Goal: Transaction & Acquisition: Purchase product/service

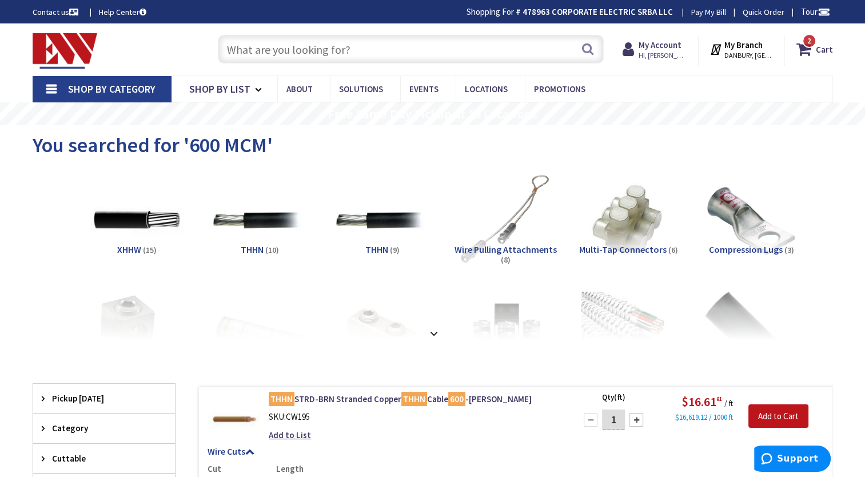
click at [266, 47] on input "text" at bounding box center [411, 49] width 386 height 29
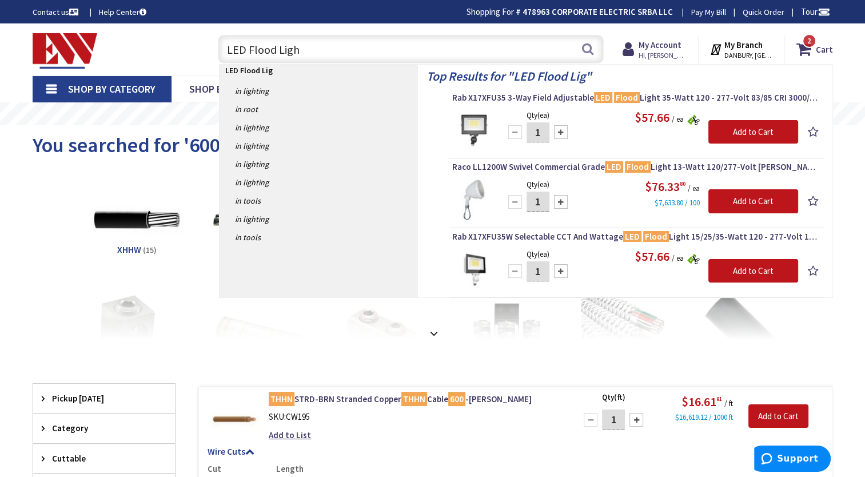
type input "LED Flood Light"
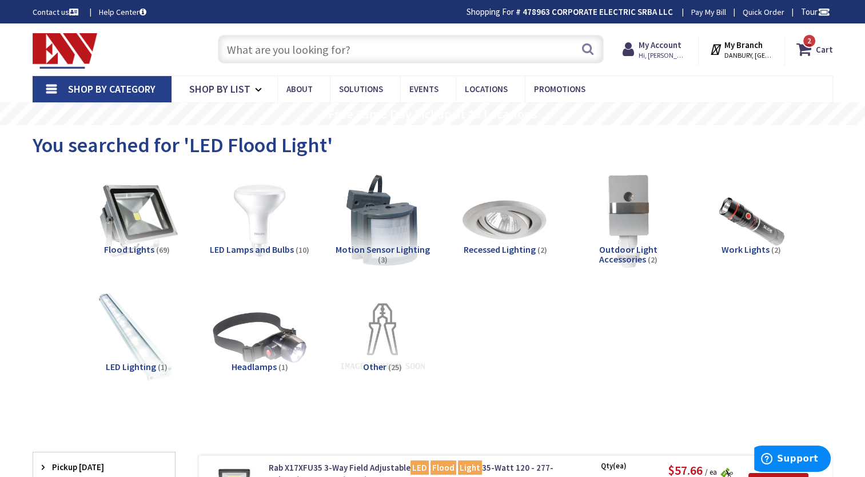
type input "CT-[STREET_ADDRESS]"
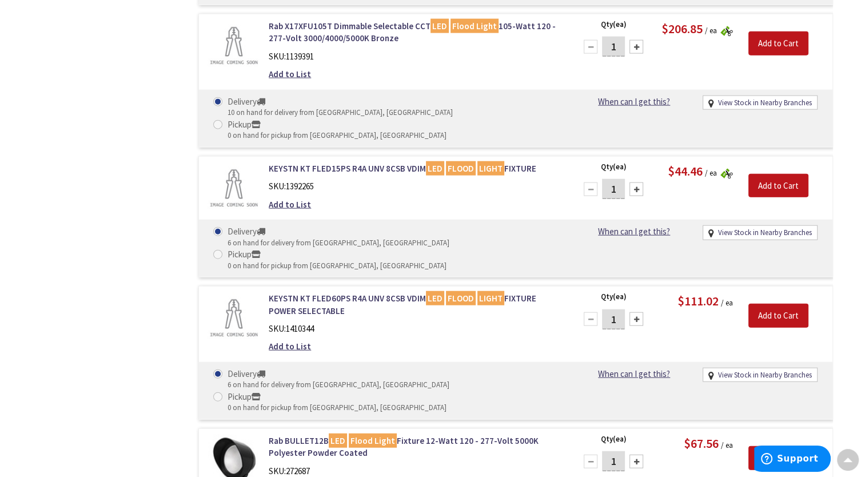
scroll to position [2687, 0]
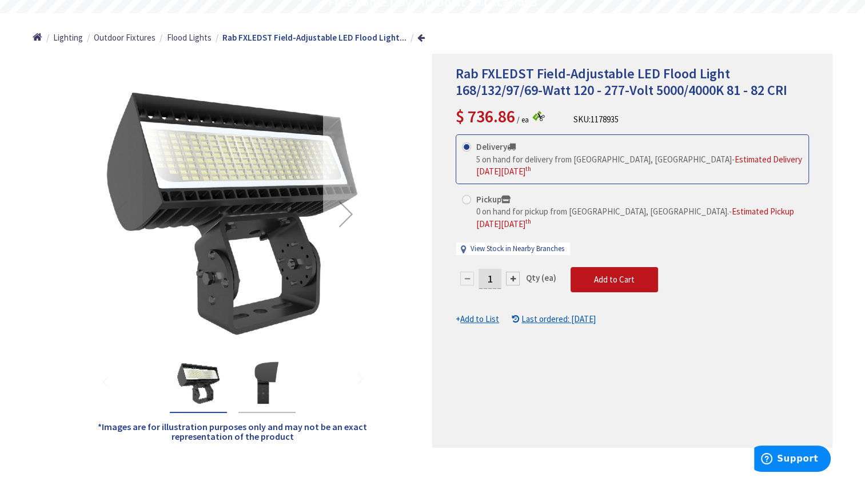
scroll to position [114, 0]
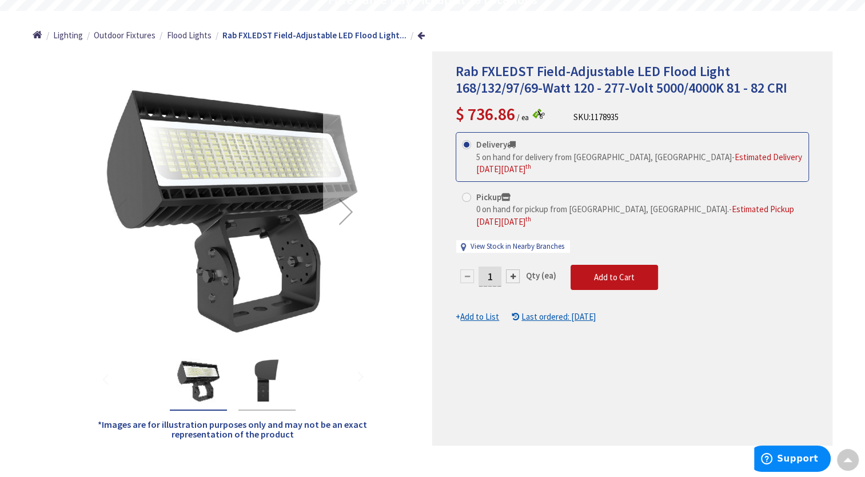
click at [352, 212] on div "Next" at bounding box center [346, 212] width 46 height 46
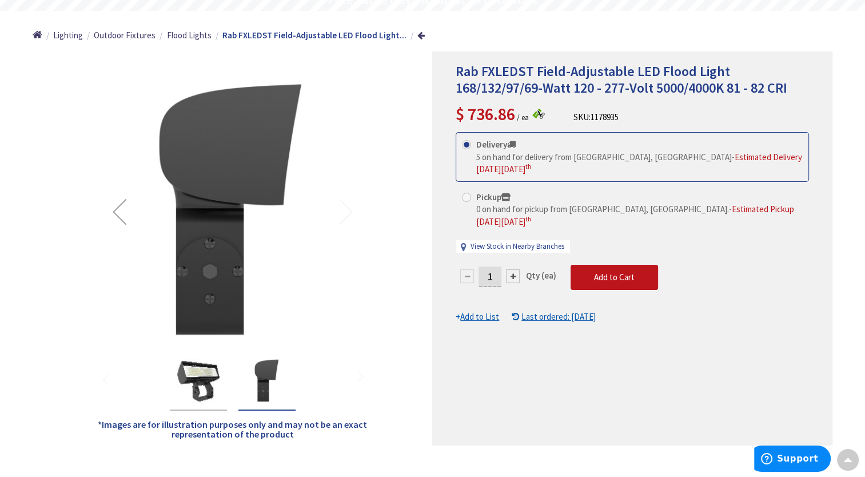
click at [112, 214] on div "Previous" at bounding box center [120, 212] width 46 height 46
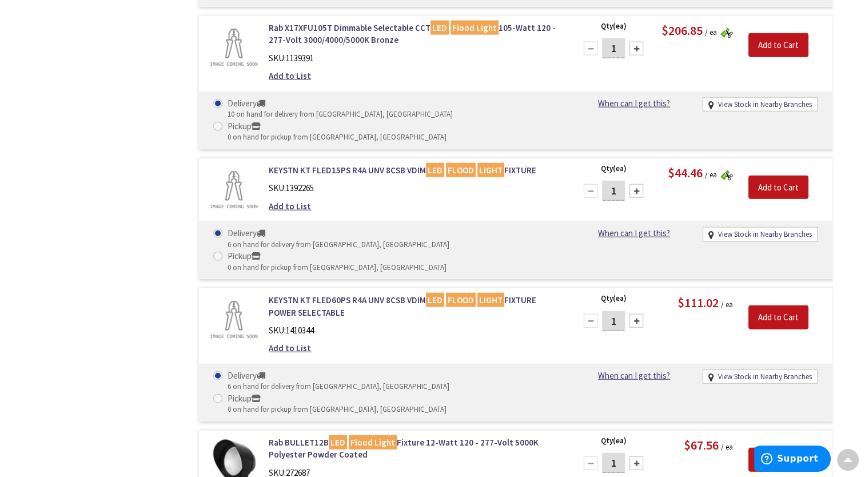
scroll to position [2645, 0]
